Goal: Navigation & Orientation: Find specific page/section

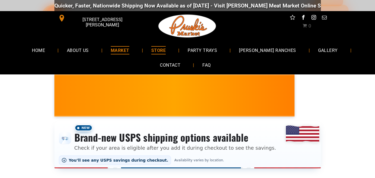
click at [129, 51] on span "MARKET" at bounding box center [120, 50] width 19 height 8
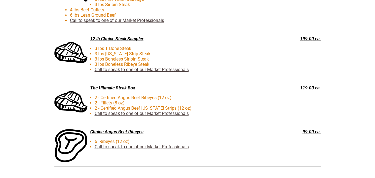
scroll to position [1406, 0]
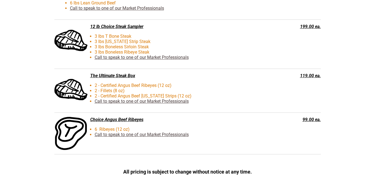
drag, startPoint x: 376, startPoint y: 16, endPoint x: 378, endPoint y: 144, distance: 128.4
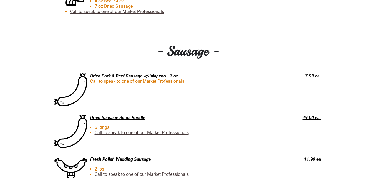
scroll to position [723, 0]
